Goal: Task Accomplishment & Management: Use online tool/utility

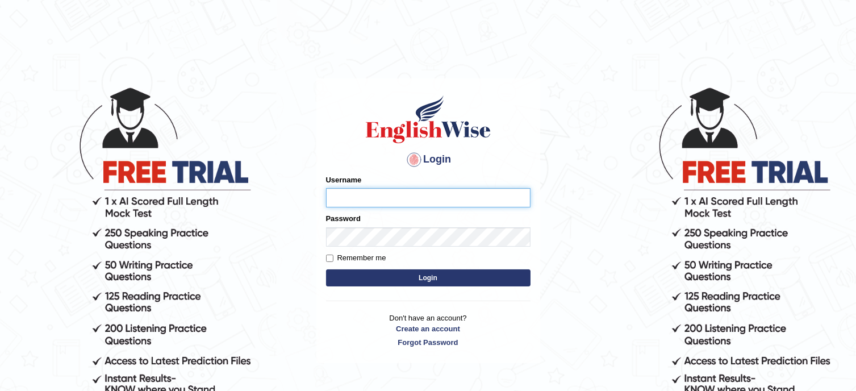
type input "Tanziral"
click at [434, 280] on button "Login" at bounding box center [428, 277] width 204 height 17
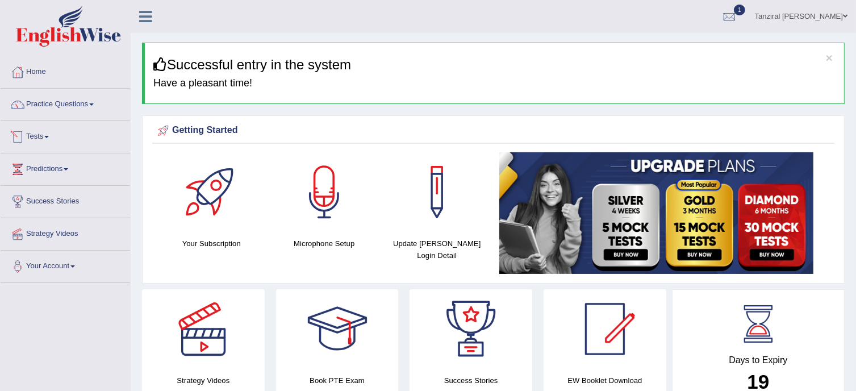
click at [41, 134] on link "Tests" at bounding box center [65, 135] width 129 height 28
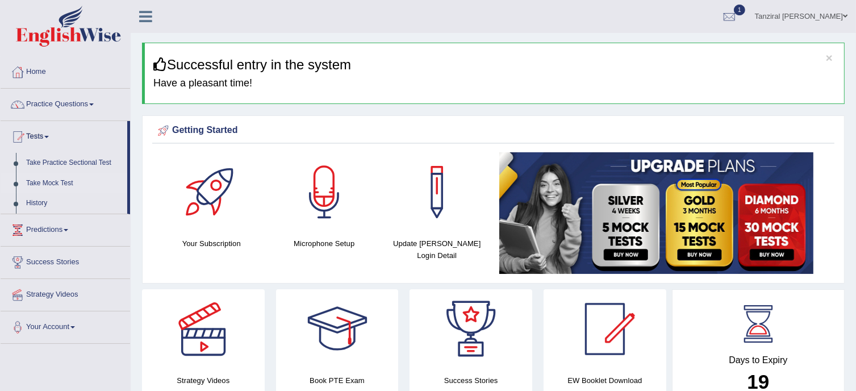
click at [58, 181] on link "Take Mock Test" at bounding box center [74, 183] width 106 height 20
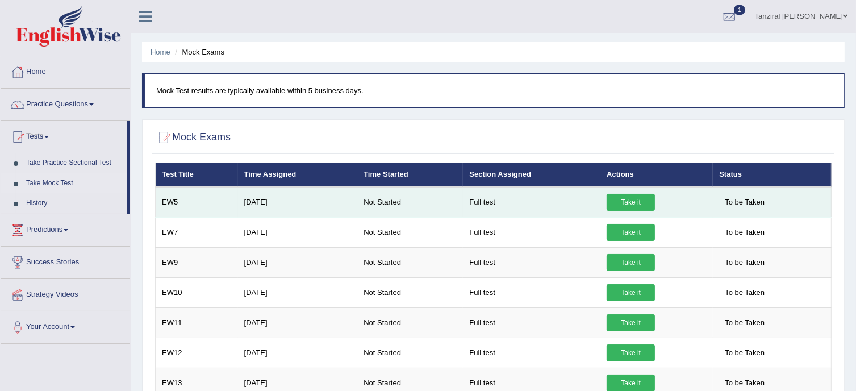
click at [612, 198] on link "Take it" at bounding box center [631, 202] width 48 height 17
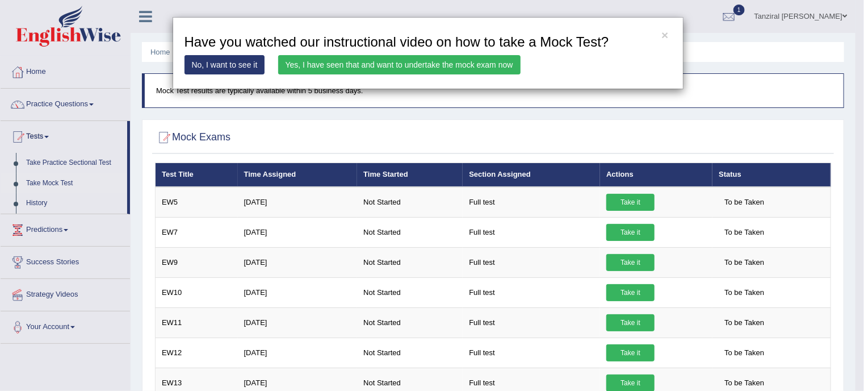
click at [487, 60] on link "Yes, I have seen that and want to undertake the mock exam now" at bounding box center [399, 64] width 243 height 19
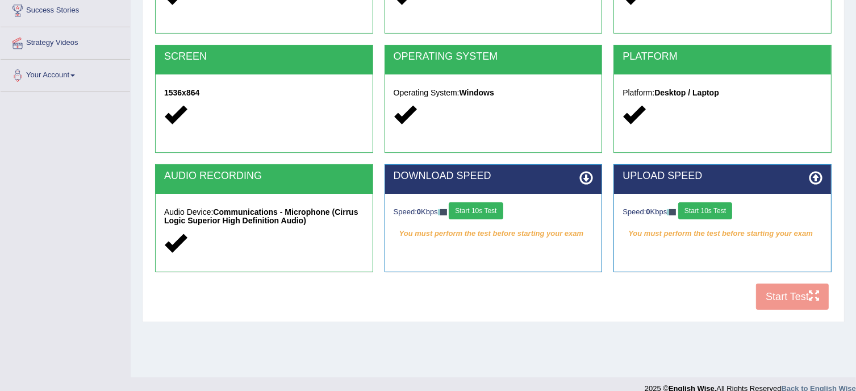
scroll to position [193, 0]
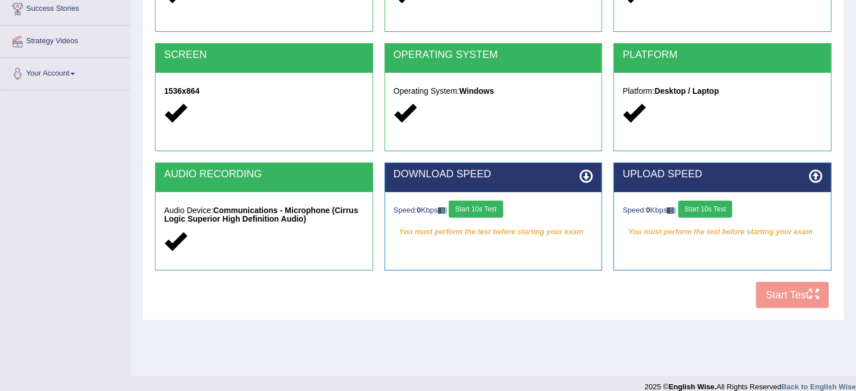
click at [498, 207] on button "Start 10s Test" at bounding box center [476, 208] width 54 height 17
click at [706, 208] on button "Start 10s Test" at bounding box center [705, 208] width 54 height 17
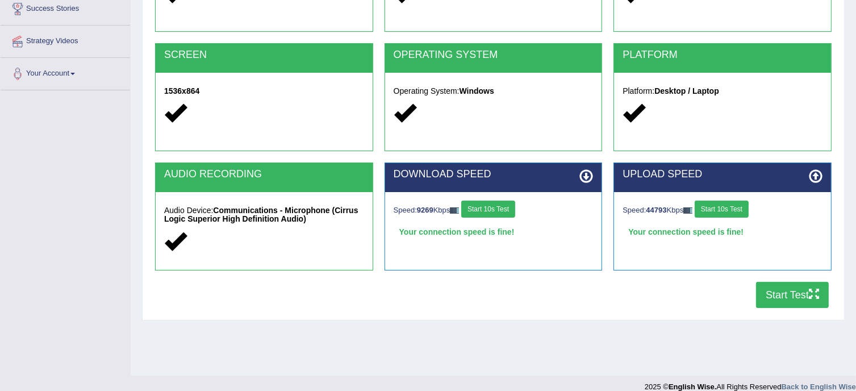
click at [788, 295] on button "Start Test" at bounding box center [792, 295] width 73 height 26
